Goal: Task Accomplishment & Management: Use online tool/utility

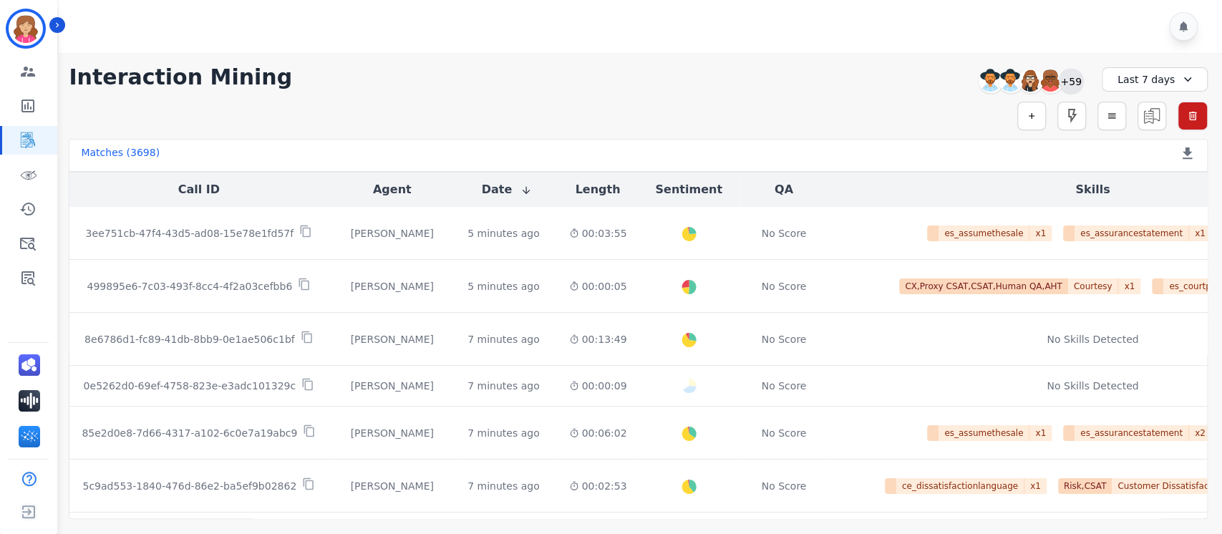
click at [1073, 80] on div "+59" at bounding box center [1071, 81] width 24 height 24
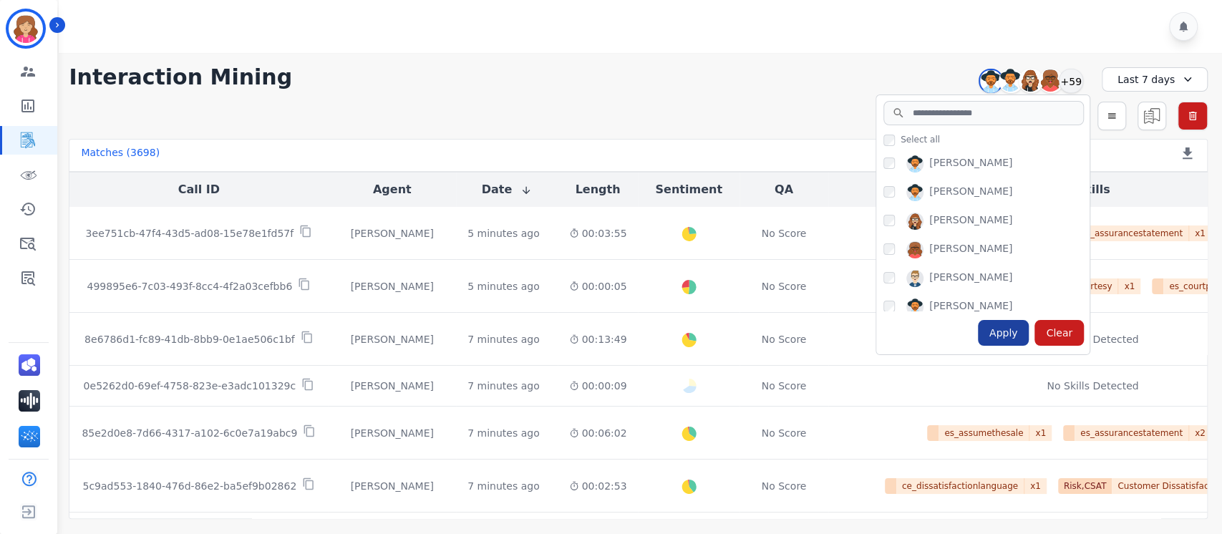
click at [1004, 330] on div "Apply" at bounding box center [1004, 333] width 52 height 26
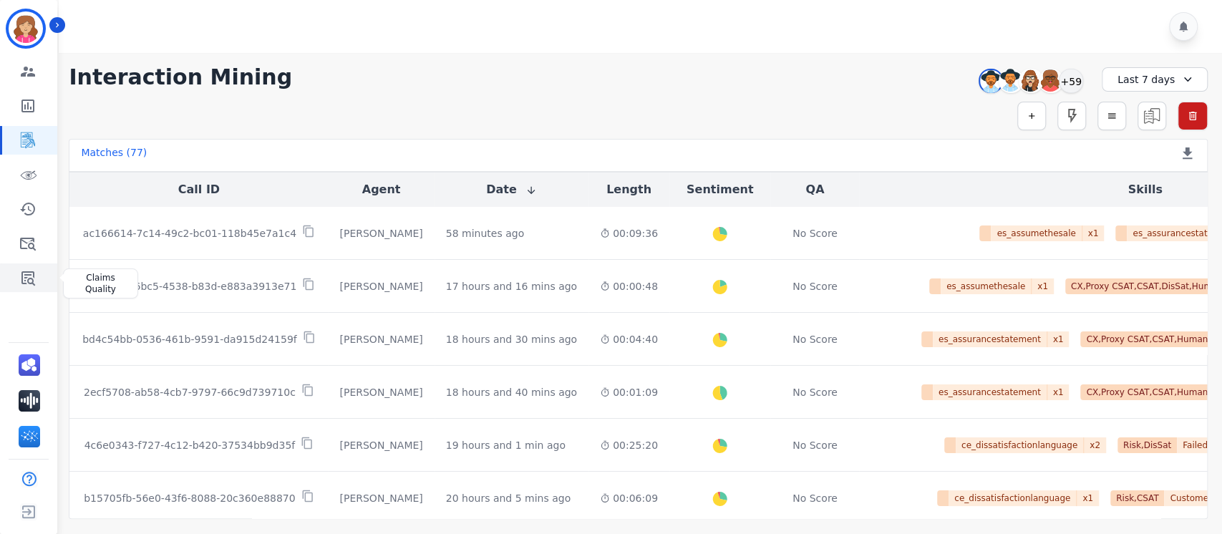
click at [26, 278] on icon "Sidebar" at bounding box center [28, 278] width 14 height 14
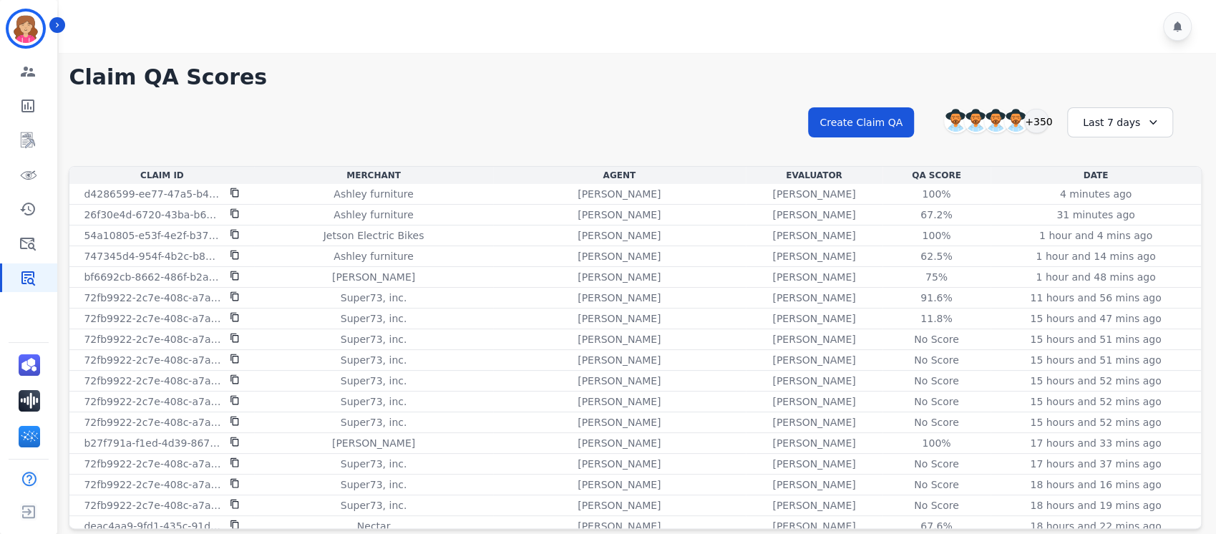
drag, startPoint x: 1201, startPoint y: 188, endPoint x: 1198, endPoint y: 148, distance: 40.1
click at [1198, 148] on div "**********" at bounding box center [635, 295] width 1162 height 485
click at [664, 17] on div at bounding box center [640, 26] width 1162 height 53
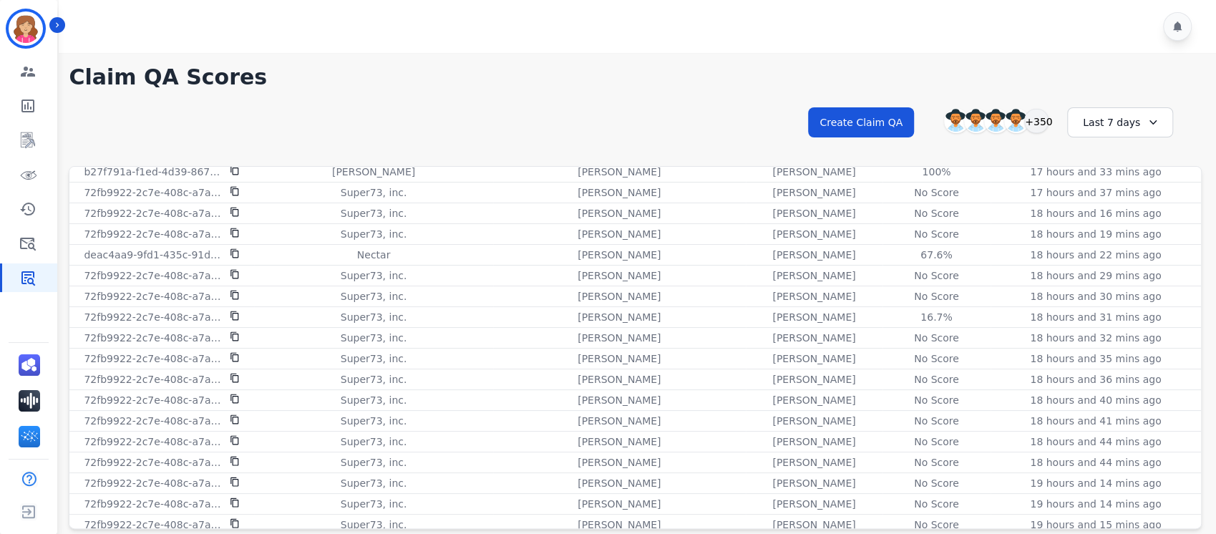
scroll to position [275, 0]
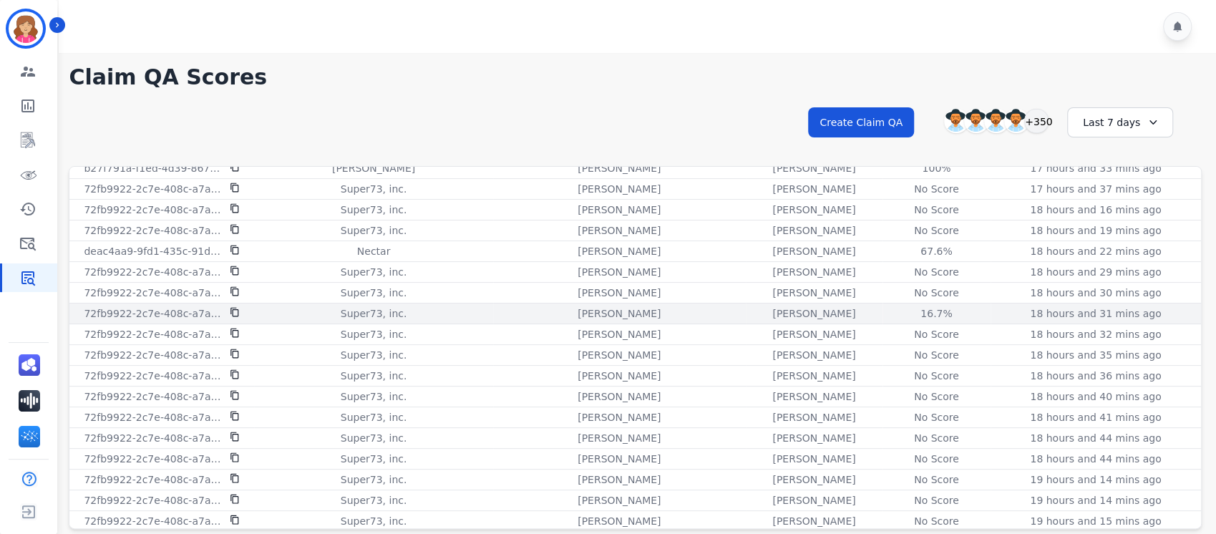
click at [166, 312] on p "72fb9922-2c7e-408c-a7af-65fa3901b6bc" at bounding box center [152, 313] width 137 height 14
click at [904, 311] on div "16.7%" at bounding box center [936, 313] width 64 height 14
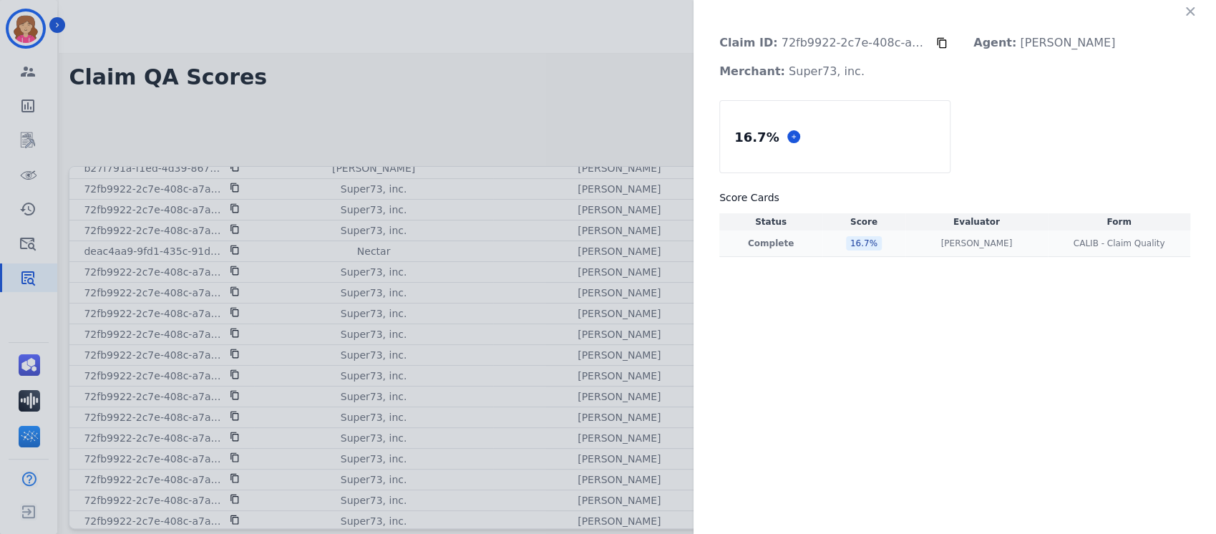
click at [765, 241] on p "Complete" at bounding box center [770, 243] width 97 height 11
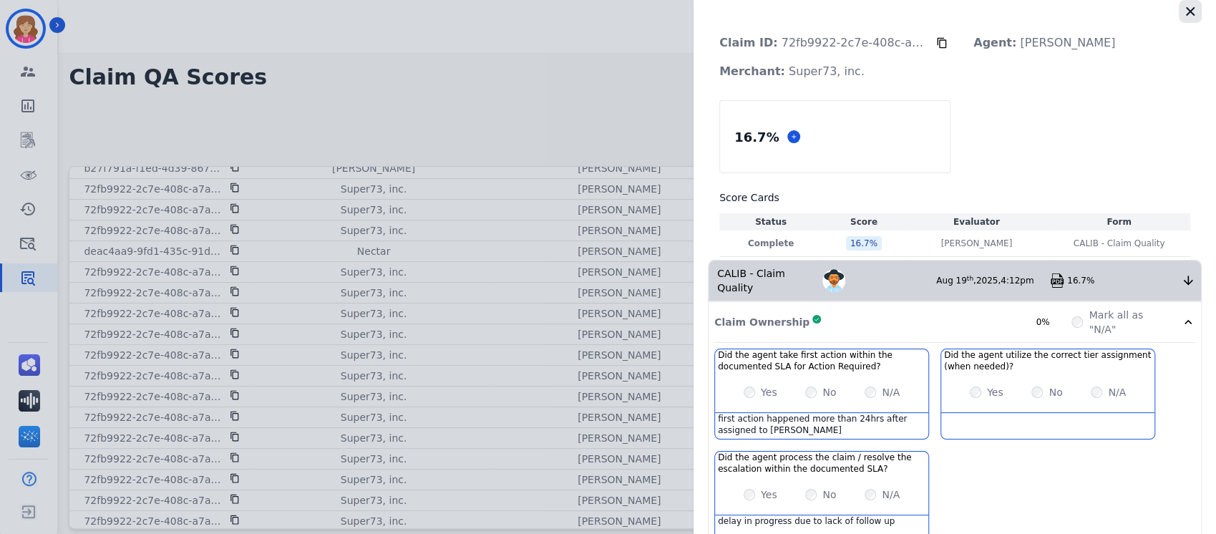
click at [1186, 11] on icon "button" at bounding box center [1190, 11] width 9 height 9
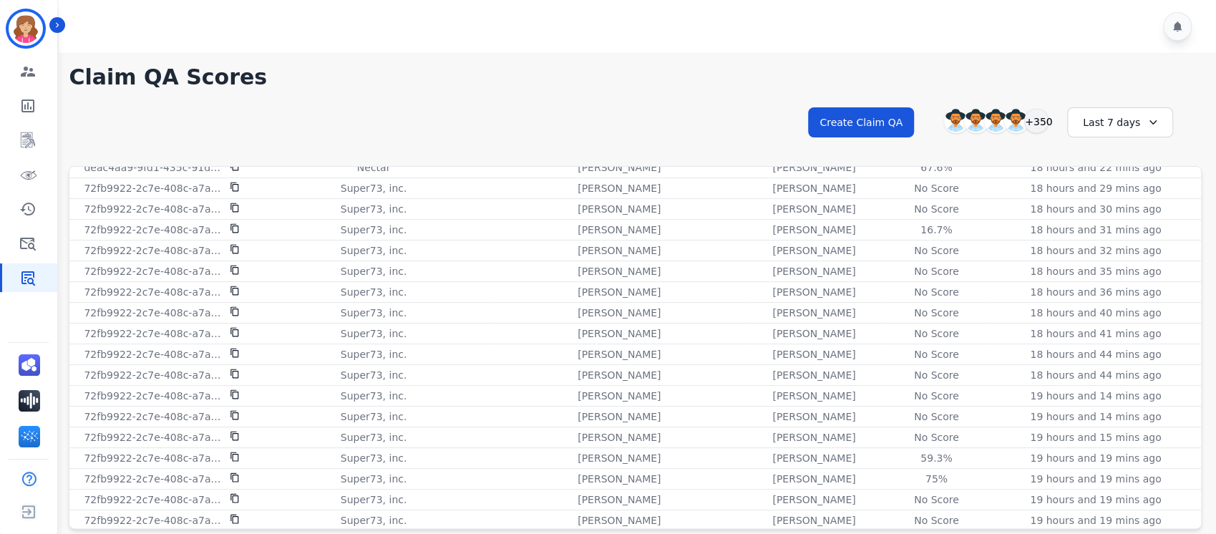
scroll to position [369, 0]
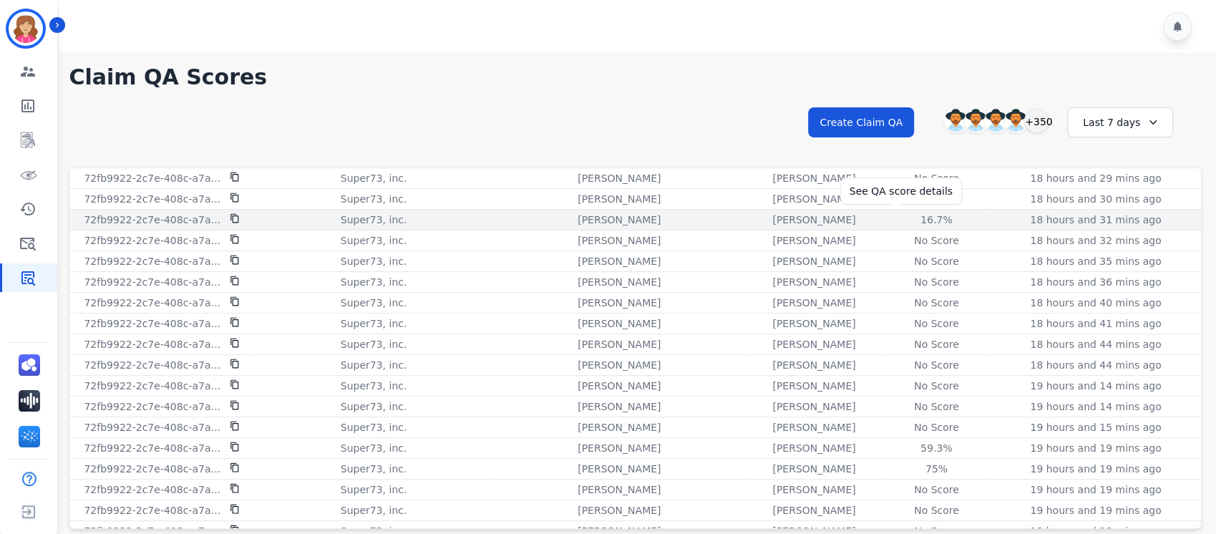
click at [904, 218] on div "16.7%" at bounding box center [936, 220] width 64 height 14
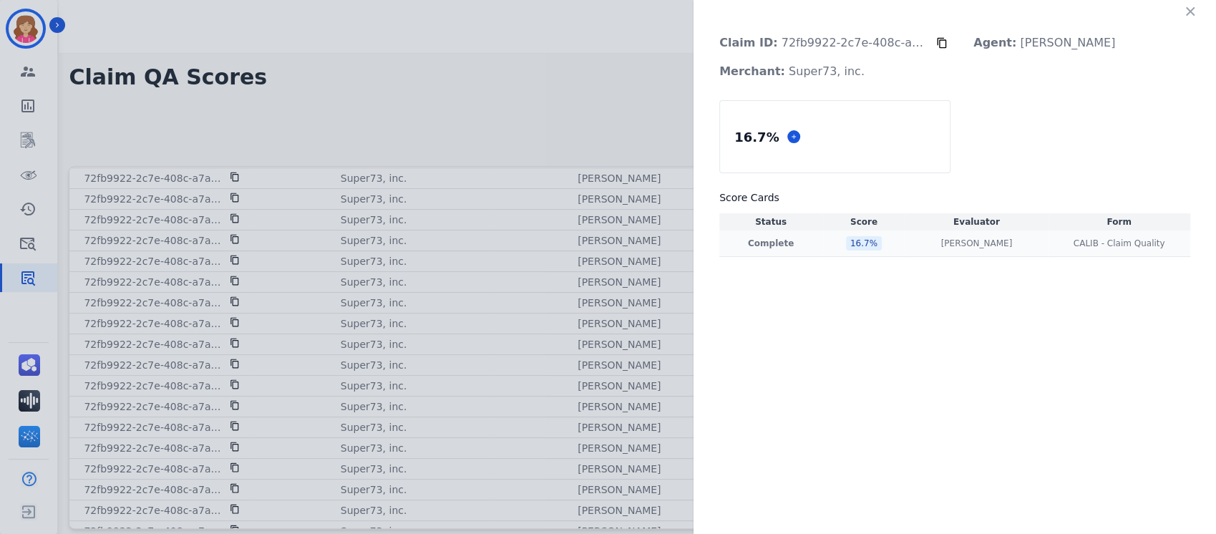
click at [770, 243] on p "Complete" at bounding box center [770, 243] width 97 height 11
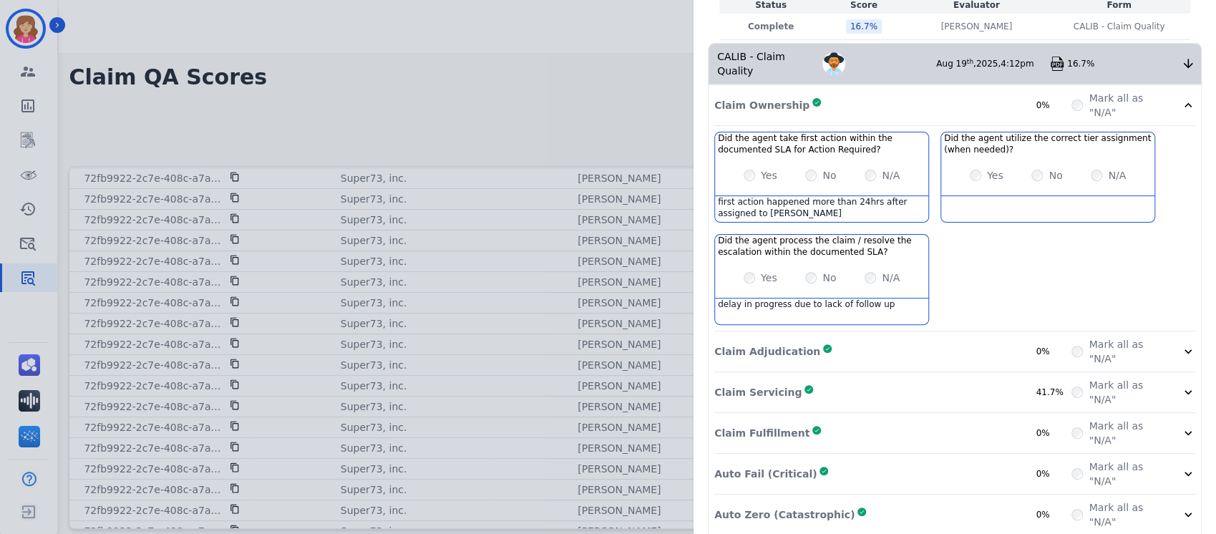
scroll to position [258, 0]
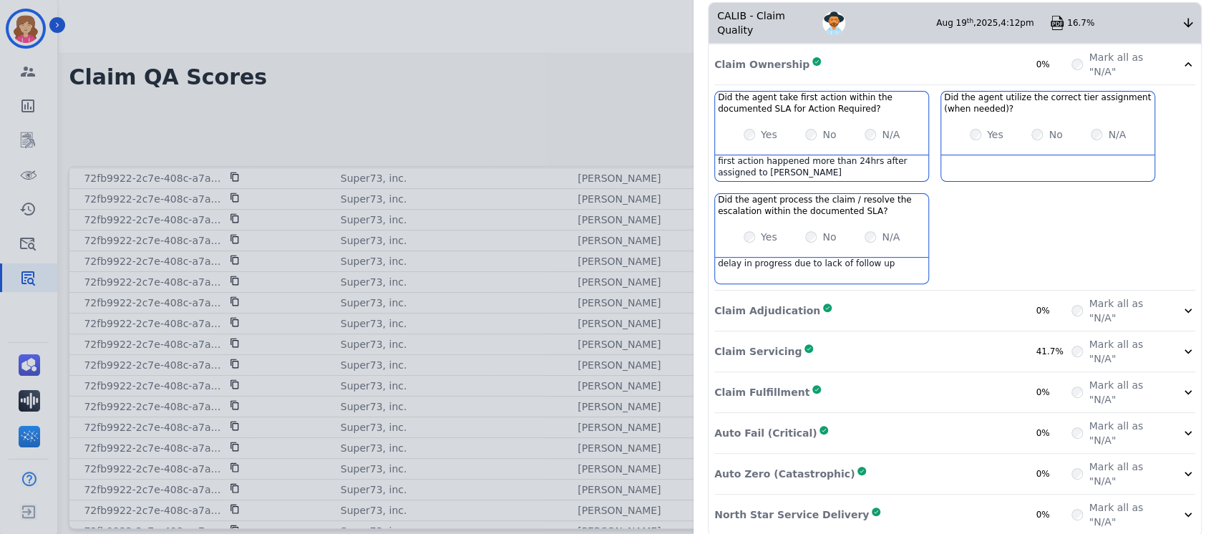
click at [1181, 304] on icon at bounding box center [1188, 311] width 14 height 14
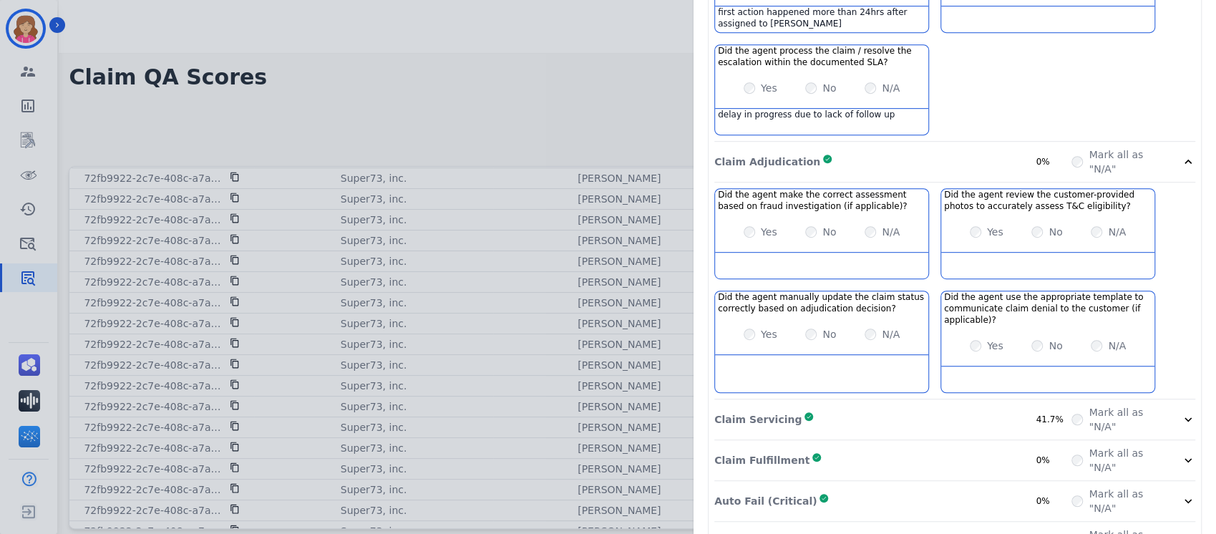
scroll to position [407, 0]
click at [1181, 155] on icon at bounding box center [1188, 162] width 14 height 14
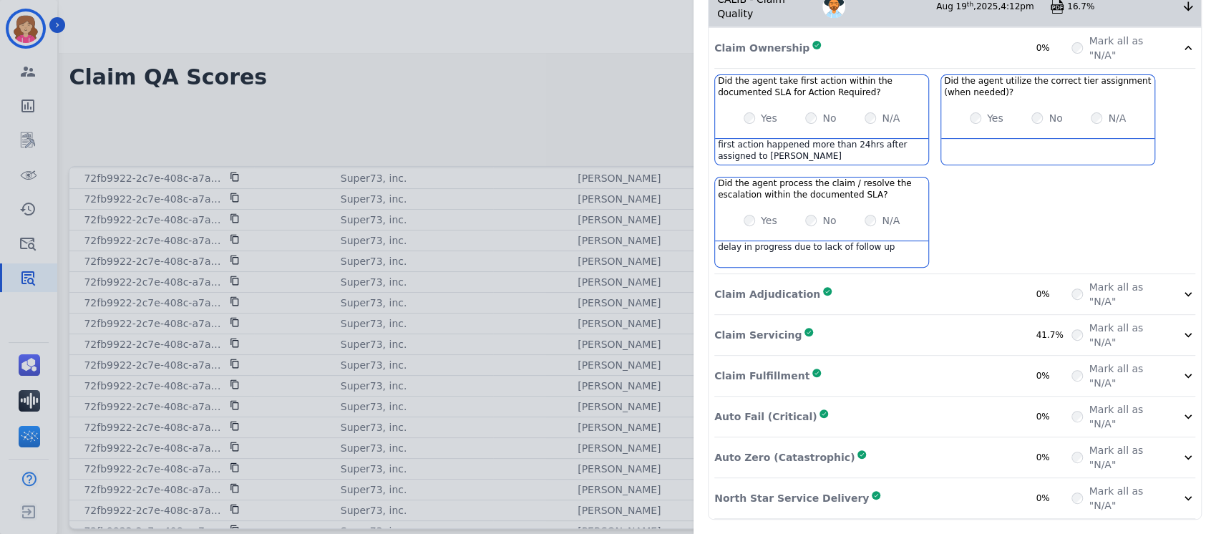
scroll to position [258, 0]
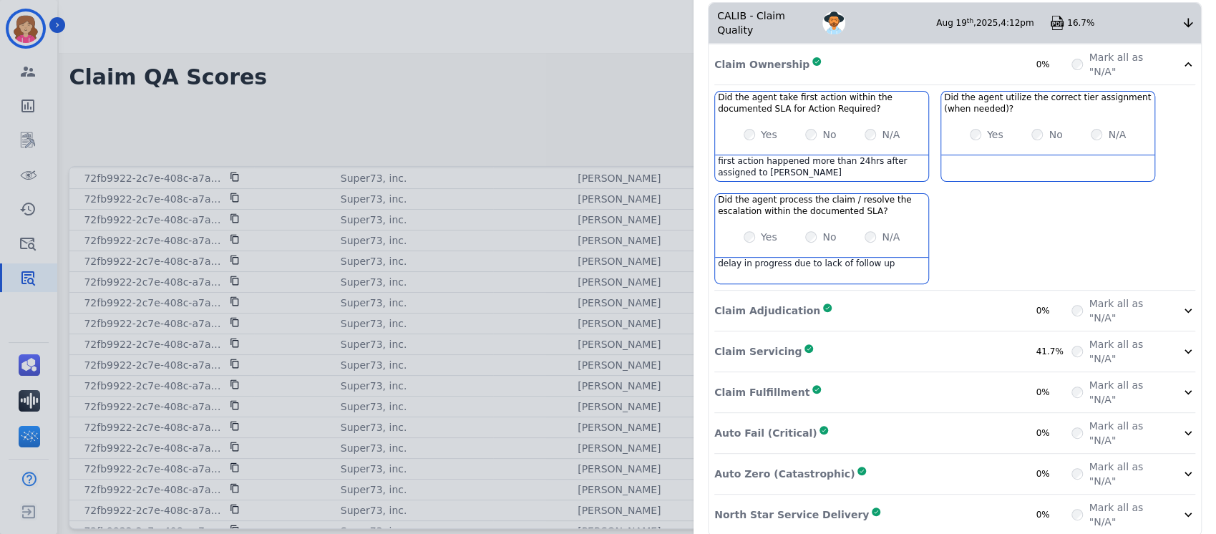
click at [1185, 62] on icon at bounding box center [1188, 64] width 7 height 4
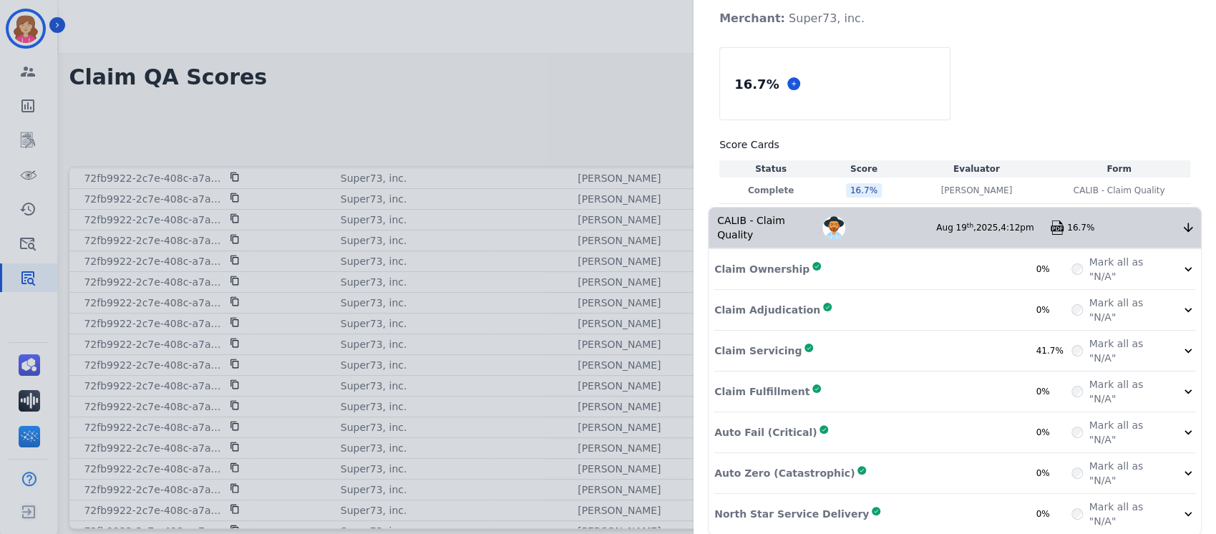
click at [1181, 344] on icon at bounding box center [1188, 351] width 14 height 14
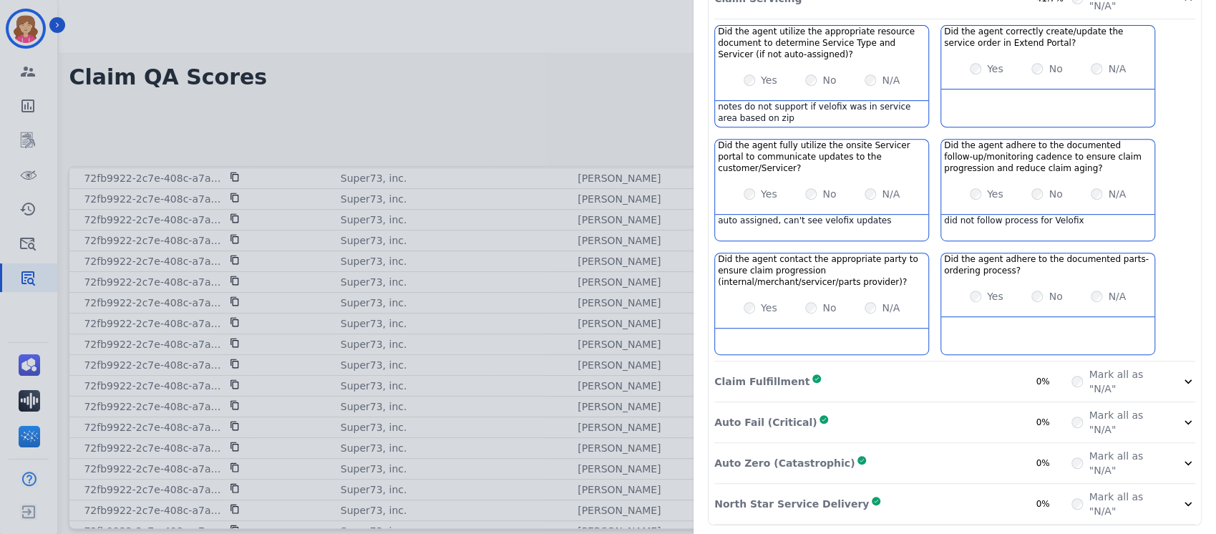
scroll to position [383, 0]
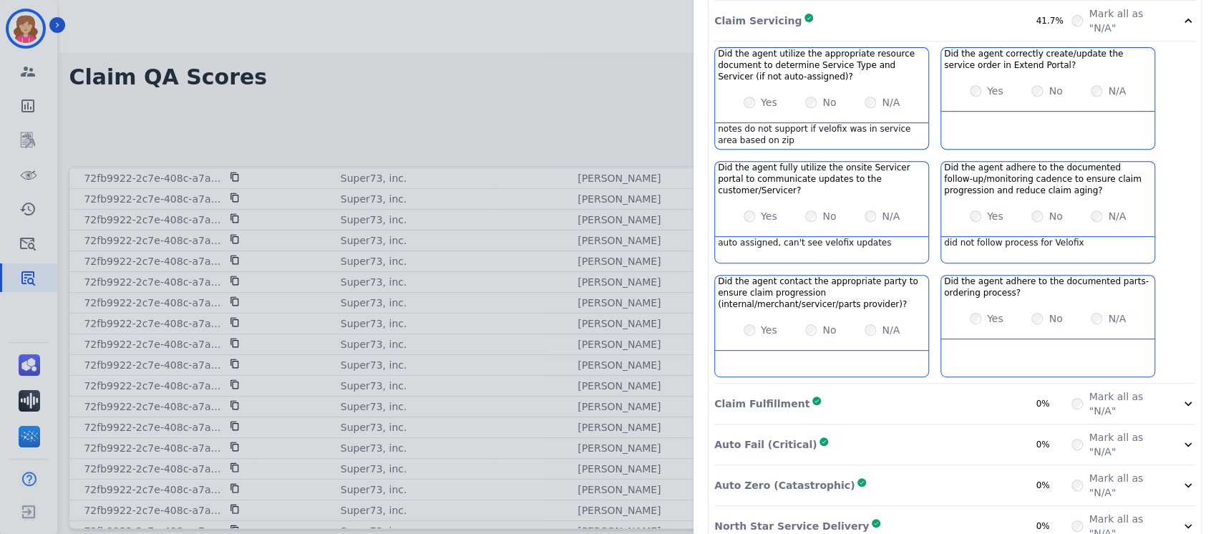
click at [1185, 19] on icon at bounding box center [1188, 21] width 7 height 4
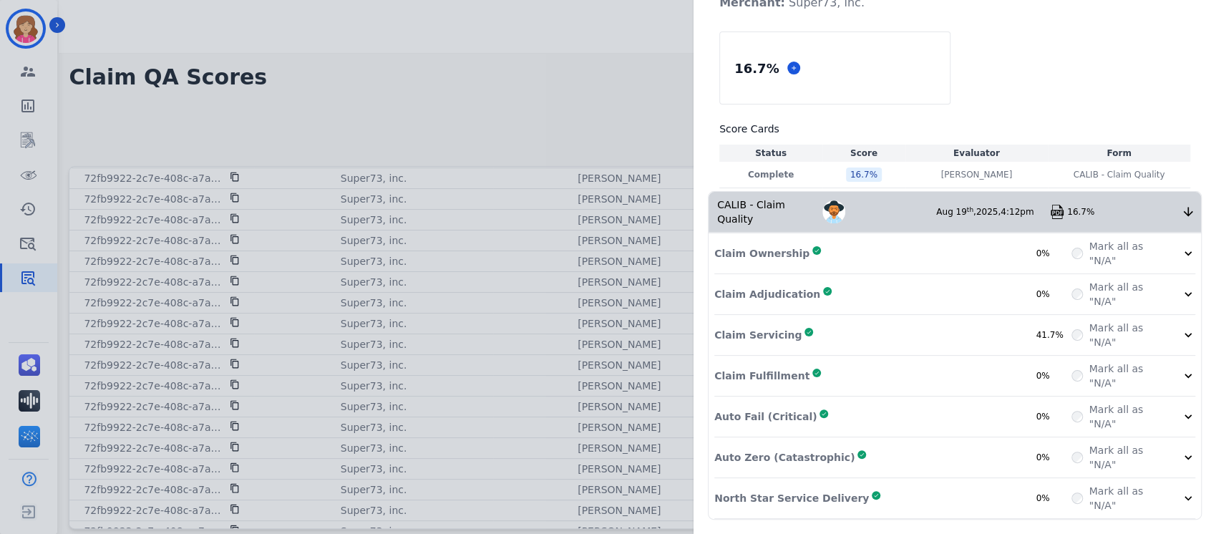
scroll to position [53, 0]
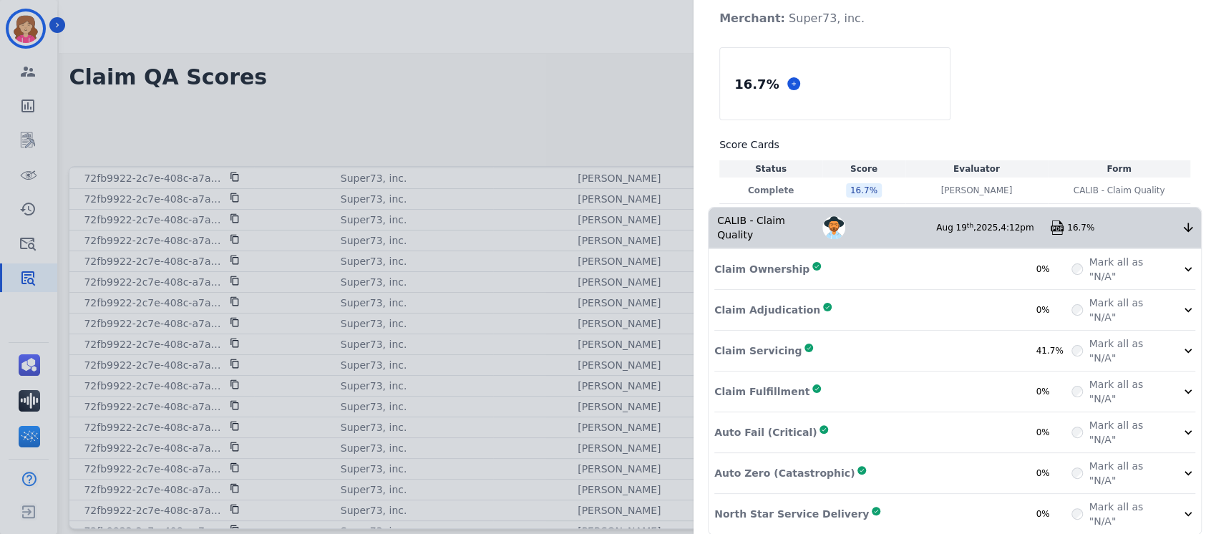
click at [1181, 384] on icon at bounding box center [1188, 391] width 14 height 14
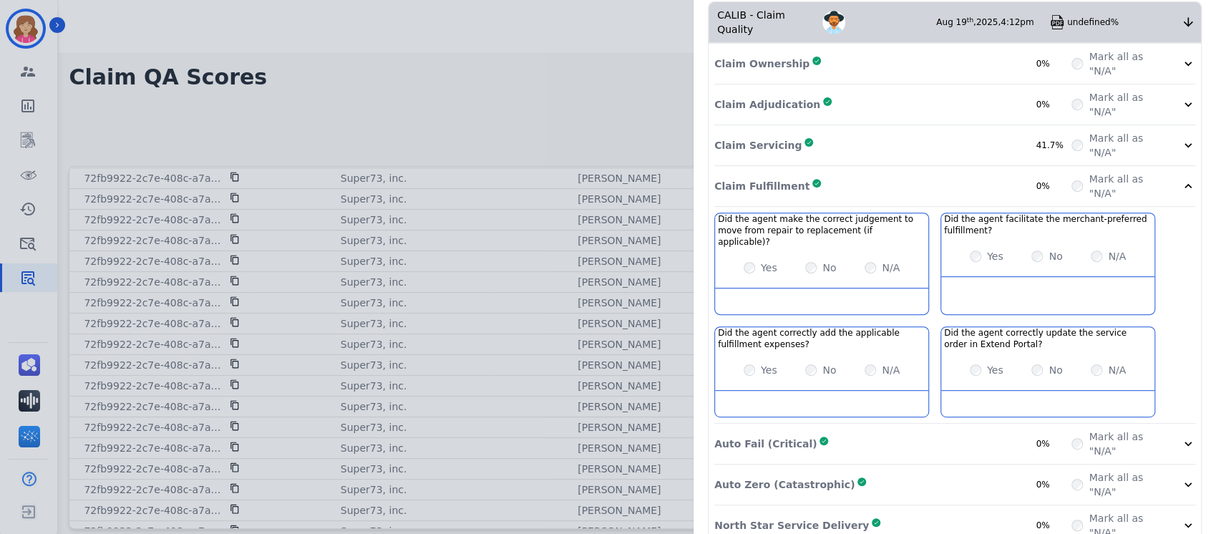
scroll to position [258, 0]
click at [1185, 185] on icon at bounding box center [1188, 187] width 7 height 4
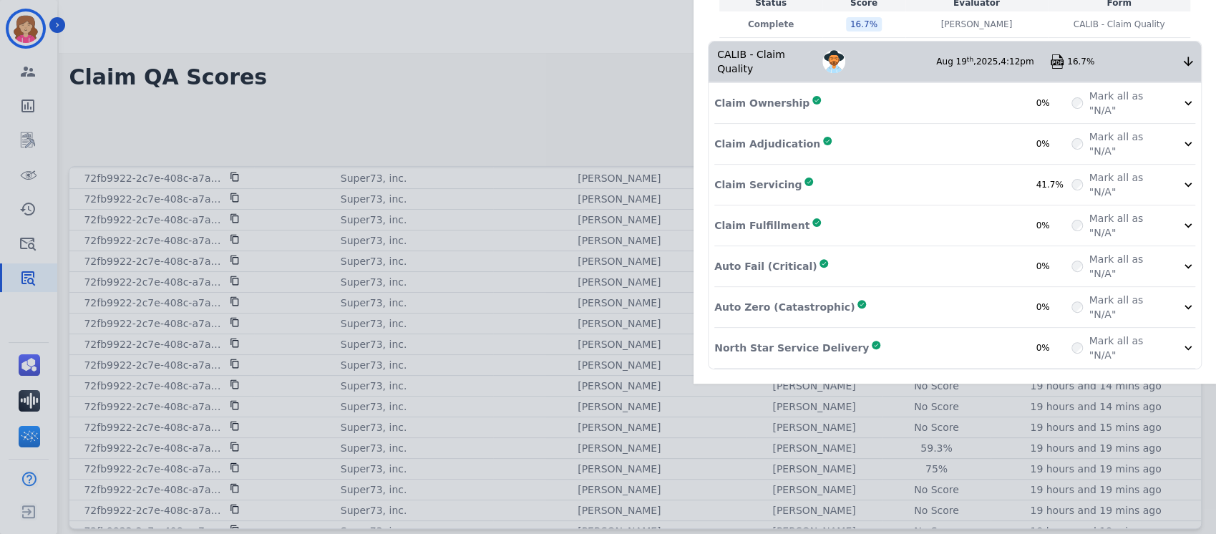
click at [1181, 259] on icon at bounding box center [1188, 266] width 14 height 14
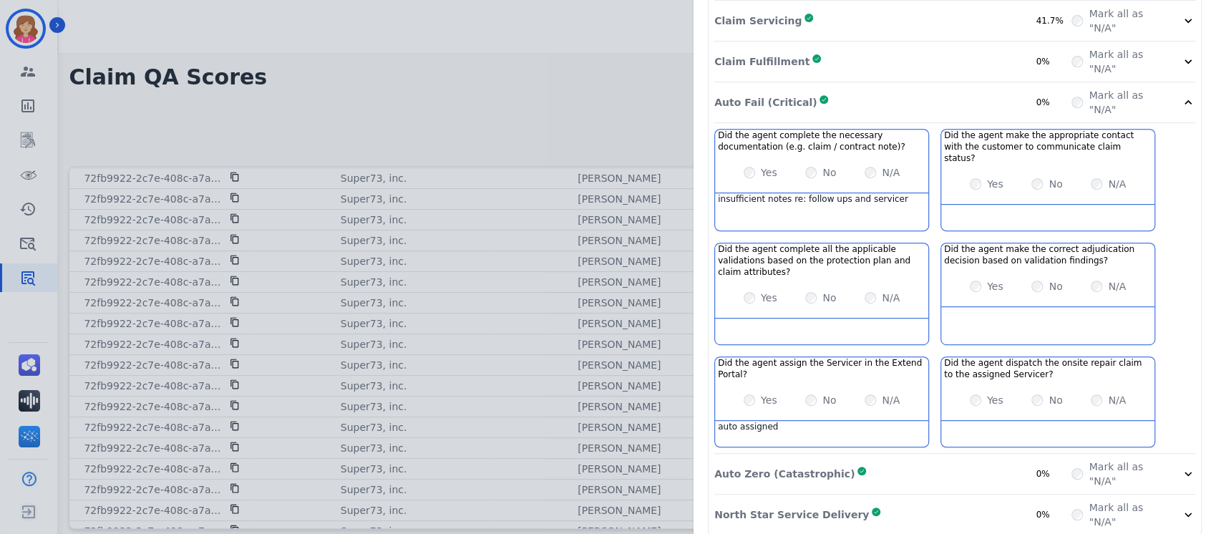
scroll to position [361, 0]
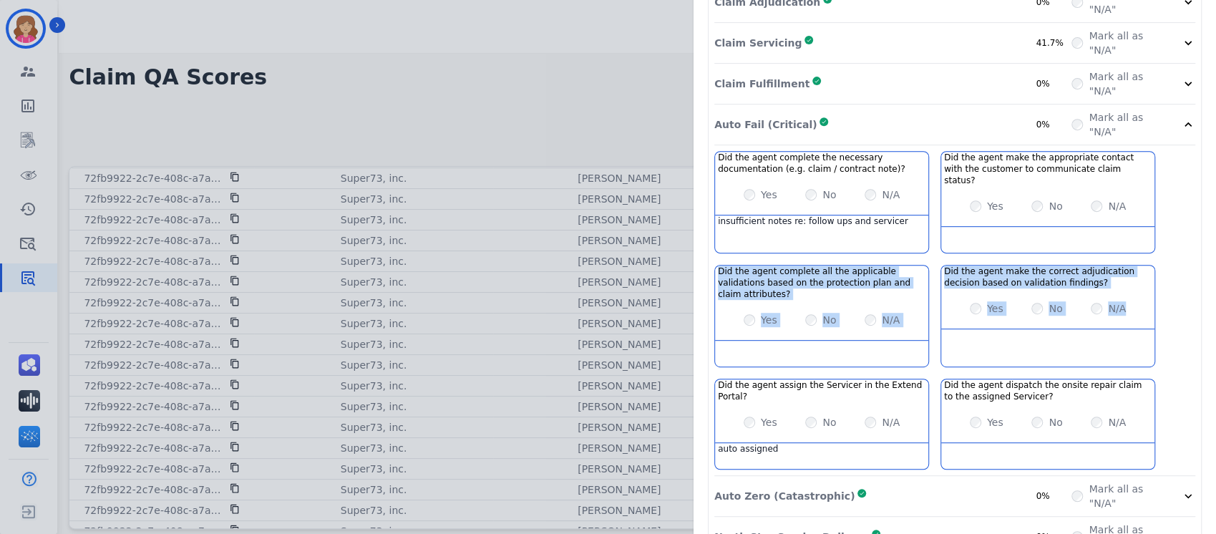
drag, startPoint x: 1173, startPoint y: 209, endPoint x: 1179, endPoint y: 278, distance: 69.0
click at [1179, 278] on div "Did the agent complete the necessary documentation (e.g. claim / contract note)…" at bounding box center [954, 313] width 481 height 325
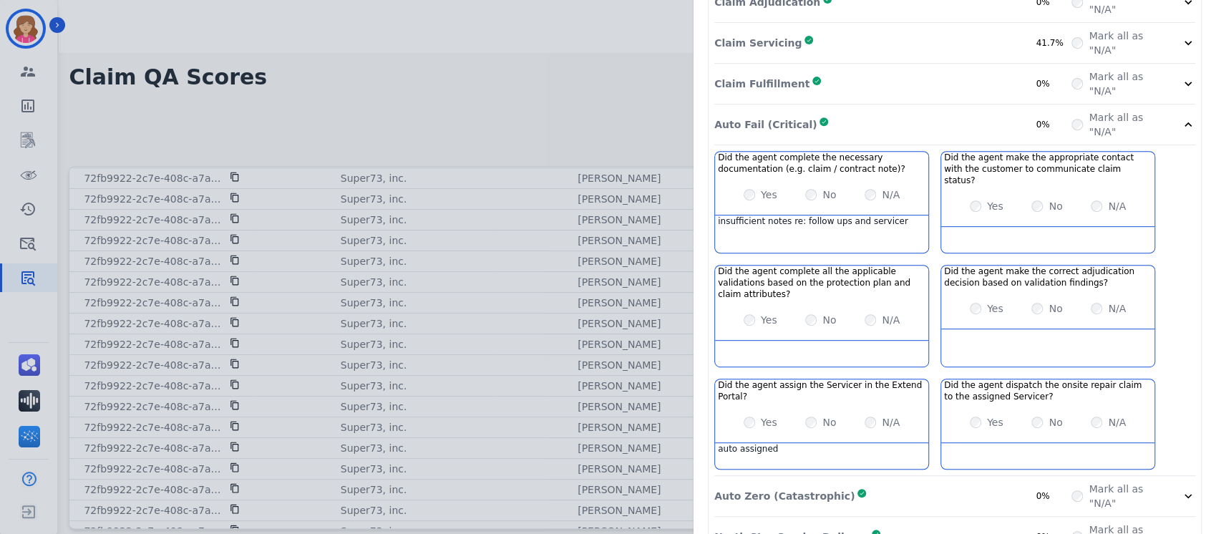
click at [1181, 530] on icon at bounding box center [1188, 537] width 14 height 14
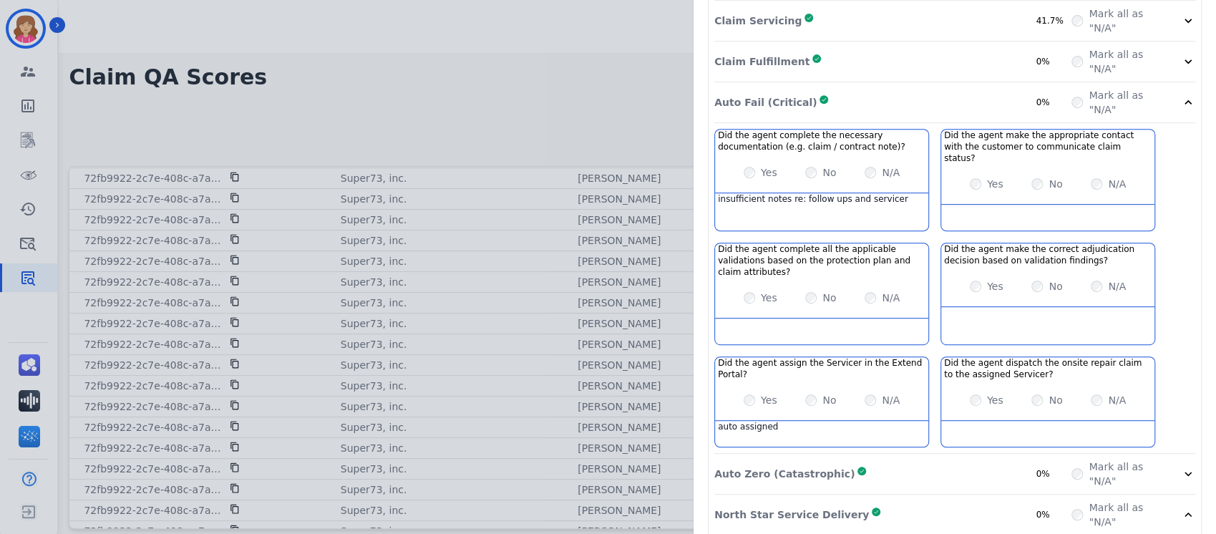
scroll to position [475, 0]
